Goal: Task Accomplishment & Management: Use online tool/utility

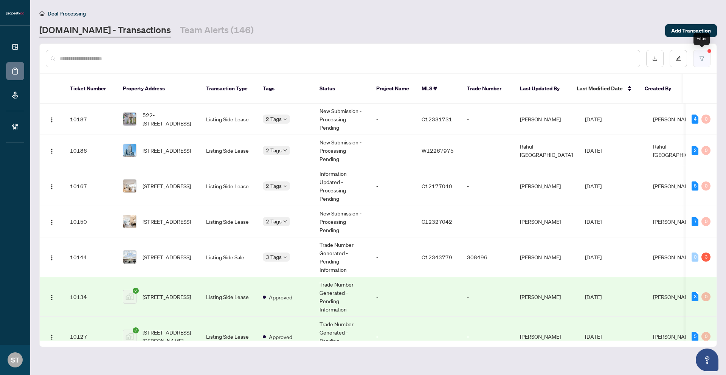
click at [699, 59] on icon "filter" at bounding box center [701, 58] width 5 height 5
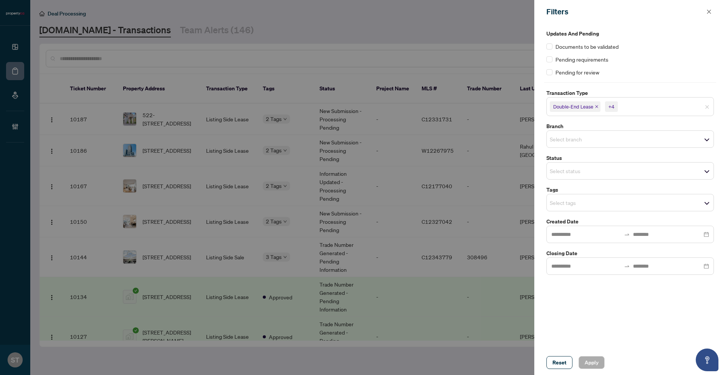
click at [631, 108] on input "search" at bounding box center [645, 106] width 53 height 9
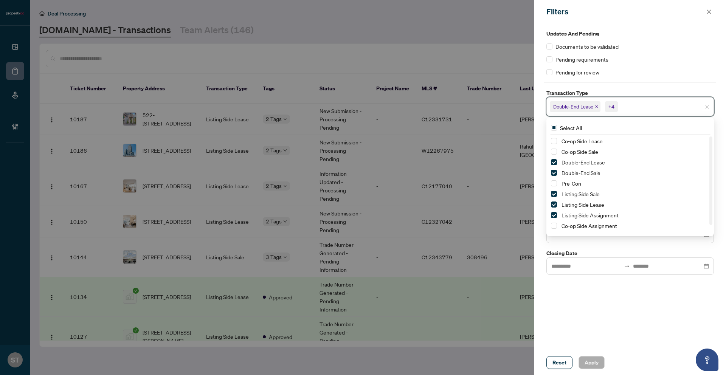
scroll to position [9, 0]
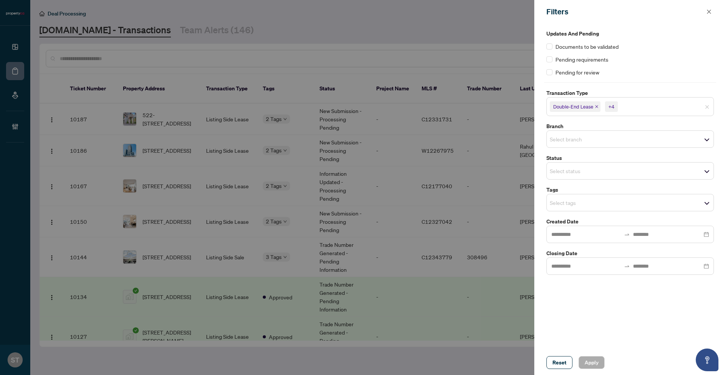
click at [597, 250] on label "Closing Date" at bounding box center [629, 253] width 167 height 8
click at [582, 141] on input "search" at bounding box center [575, 139] width 53 height 9
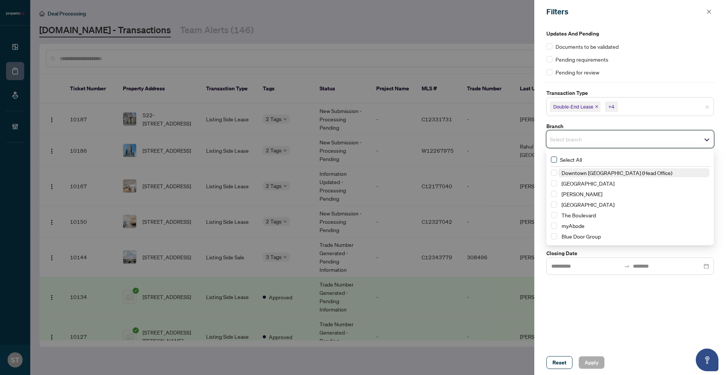
click at [583, 161] on span "Select All" at bounding box center [571, 159] width 28 height 8
click at [659, 121] on div "Updates and Pending Documents to be validated Pending requirements Pending for …" at bounding box center [630, 152] width 172 height 247
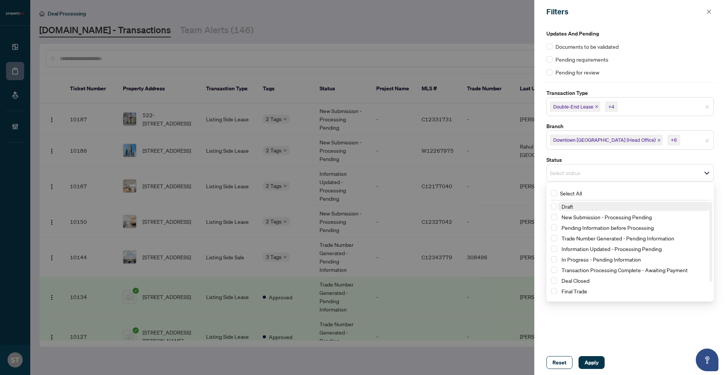
click at [592, 166] on div "Select status" at bounding box center [629, 172] width 167 height 17
click at [599, 153] on div "Updates and Pending Documents to be validated Pending requirements Pending for …" at bounding box center [630, 152] width 172 height 247
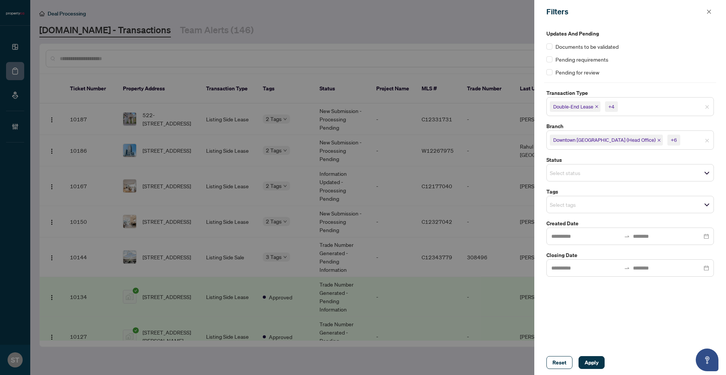
click at [582, 204] on input "search" at bounding box center [575, 204] width 53 height 9
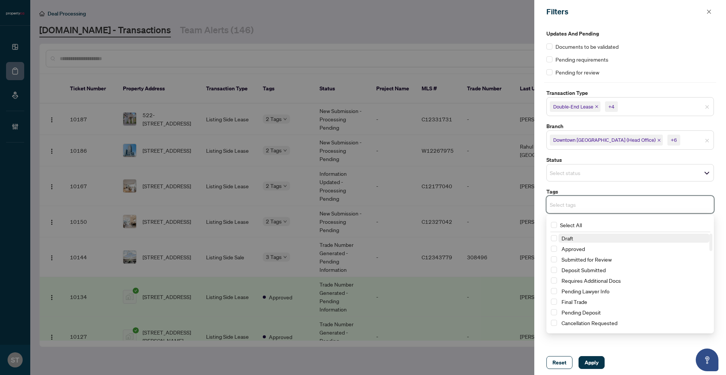
click at [595, 183] on div "Updates and Pending Documents to be validated Pending requirements Pending for …" at bounding box center [630, 152] width 172 height 247
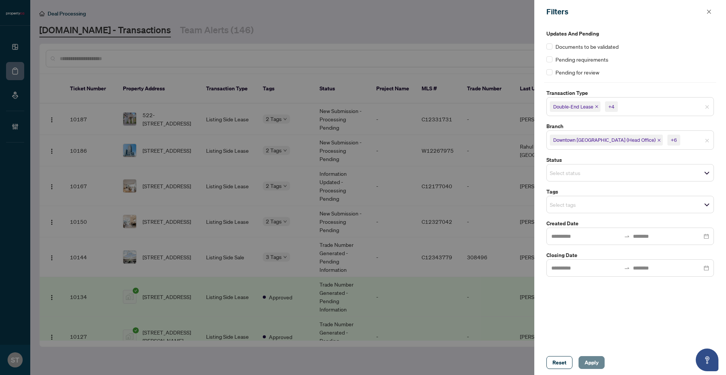
click at [598, 360] on button "Apply" at bounding box center [591, 362] width 26 height 13
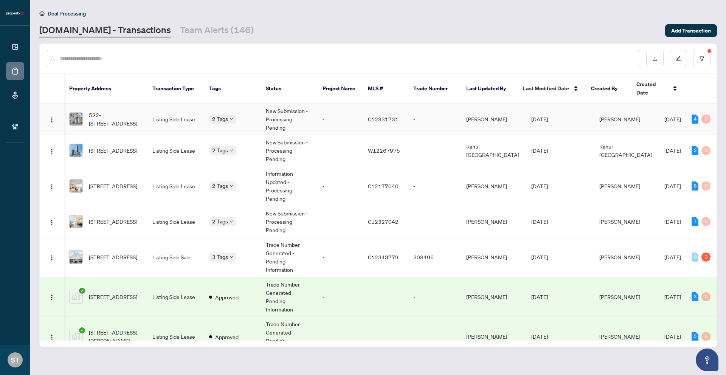
scroll to position [0, 0]
